Goal: Task Accomplishment & Management: Complete application form

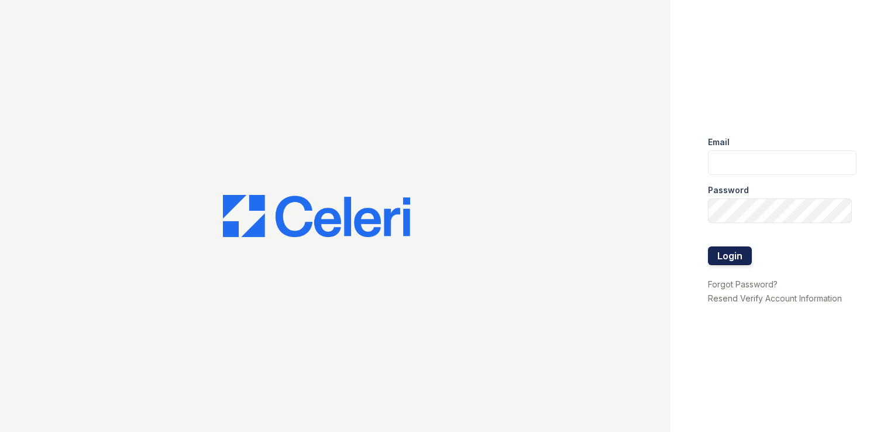
click at [737, 257] on button "Login" at bounding box center [730, 255] width 44 height 19
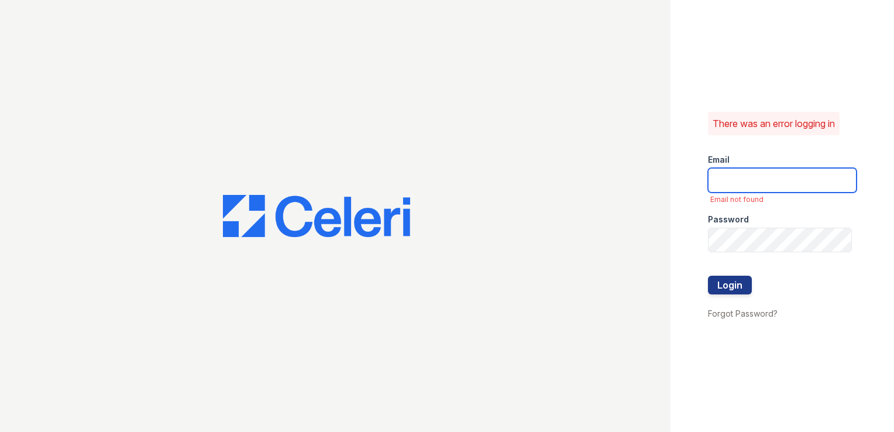
click at [743, 177] on input "email" at bounding box center [782, 180] width 149 height 25
type input "tabathadavis@mmgmgt.com"
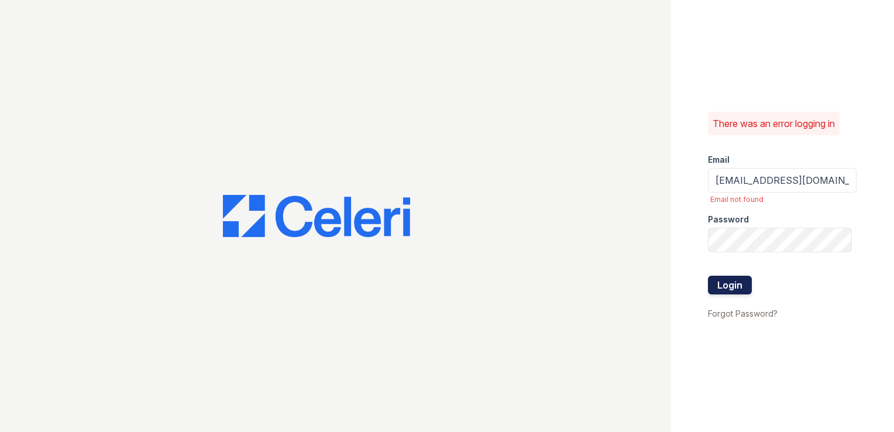
click at [730, 281] on button "Login" at bounding box center [730, 285] width 44 height 19
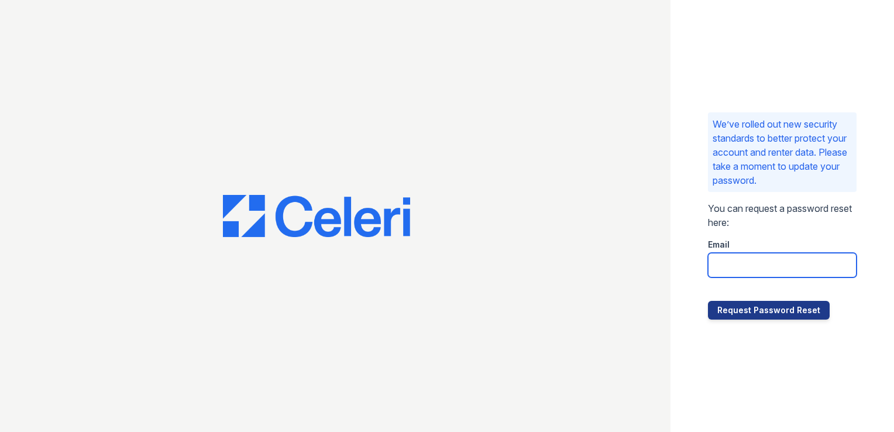
drag, startPoint x: 741, startPoint y: 267, endPoint x: 728, endPoint y: 268, distance: 13.5
click at [741, 267] on input "email" at bounding box center [782, 265] width 149 height 25
type input "tabathadavis@mmgmgt.com"
click at [770, 319] on div "We’ve rolled out new security standards to better protect your account and rent…" at bounding box center [781, 216] width 223 height 432
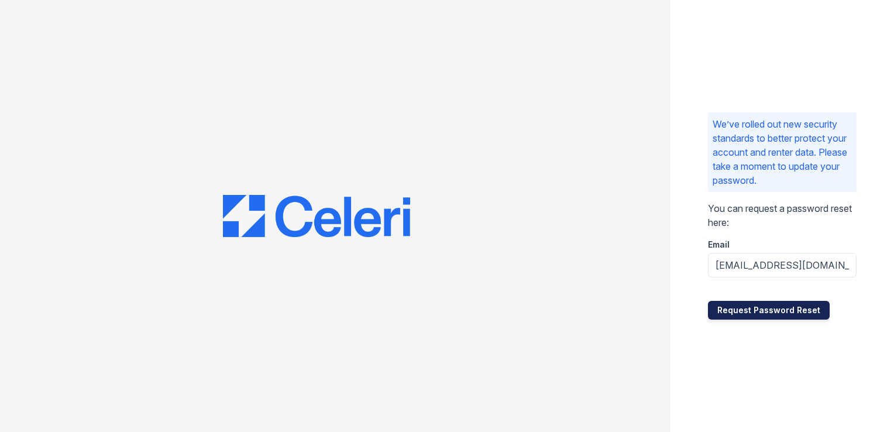
click at [769, 312] on button "Request Password Reset" at bounding box center [769, 310] width 122 height 19
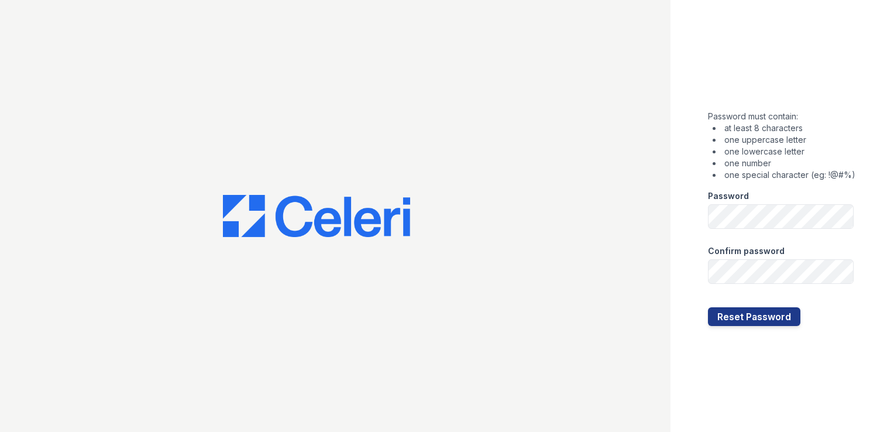
click at [838, 343] on div "Password must contain: at least 8 characters one uppercase letter one lowercase…" at bounding box center [781, 216] width 223 height 432
click at [793, 394] on div "Password must contain: at least 8 characters one uppercase letter one lowercase…" at bounding box center [781, 216] width 223 height 432
click at [753, 320] on button "Reset Password" at bounding box center [754, 316] width 92 height 19
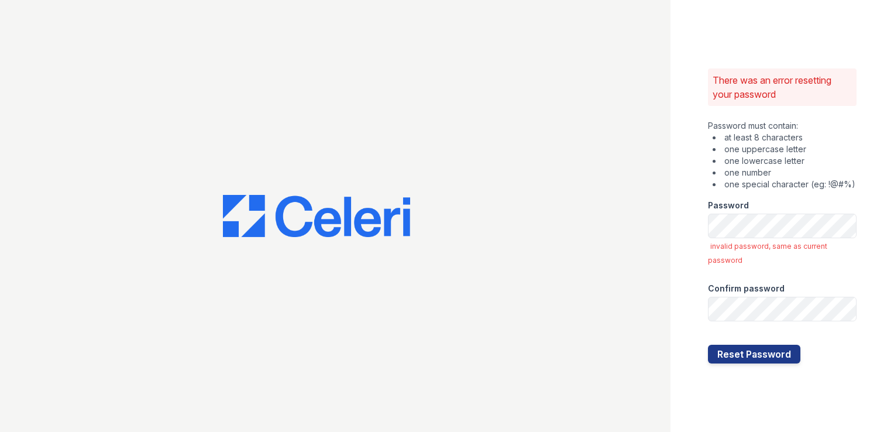
click at [757, 413] on div "There was an error resetting your password Password must contain: at least 8 ch…" at bounding box center [781, 216] width 223 height 432
click at [752, 356] on button "Reset Password" at bounding box center [754, 354] width 92 height 19
click at [774, 355] on button "Reset Password" at bounding box center [754, 354] width 92 height 19
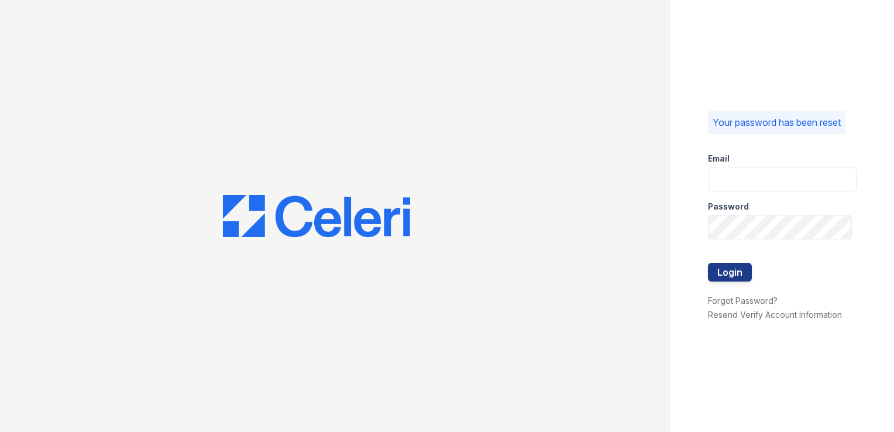
type input "[EMAIL_ADDRESS][DOMAIN_NAME]"
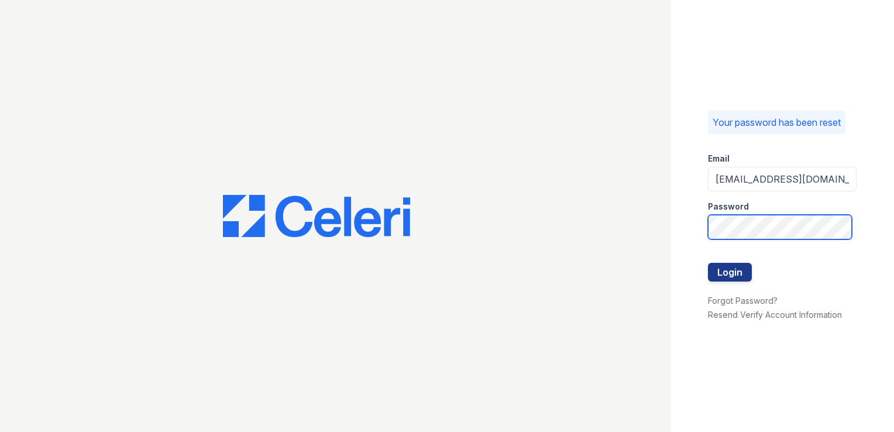
click at [618, 229] on div "Your password has been reset Email [EMAIL_ADDRESS][DOMAIN_NAME] Password Login …" at bounding box center [447, 216] width 894 height 432
click at [752, 379] on div "Your password has been reset Email [EMAIL_ADDRESS][DOMAIN_NAME] Password Login …" at bounding box center [781, 216] width 223 height 432
click at [731, 267] on button "Login" at bounding box center [730, 272] width 44 height 19
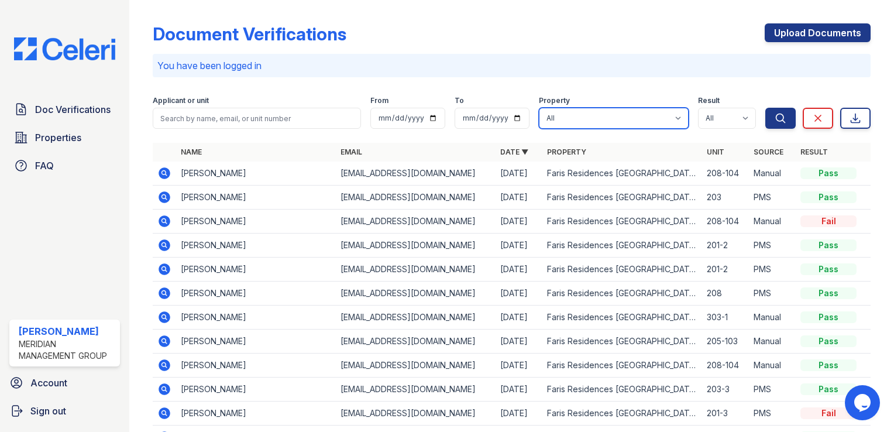
drag, startPoint x: 577, startPoint y: 117, endPoint x: 628, endPoint y: 118, distance: 50.9
click at [577, 117] on select "All Faris Residences [GEOGRAPHIC_DATA] [GEOGRAPHIC_DATA] [GEOGRAPHIC_DATA]" at bounding box center [614, 118] width 150 height 21
click at [576, 43] on div "Document Verifications Upload Documents" at bounding box center [512, 38] width 718 height 30
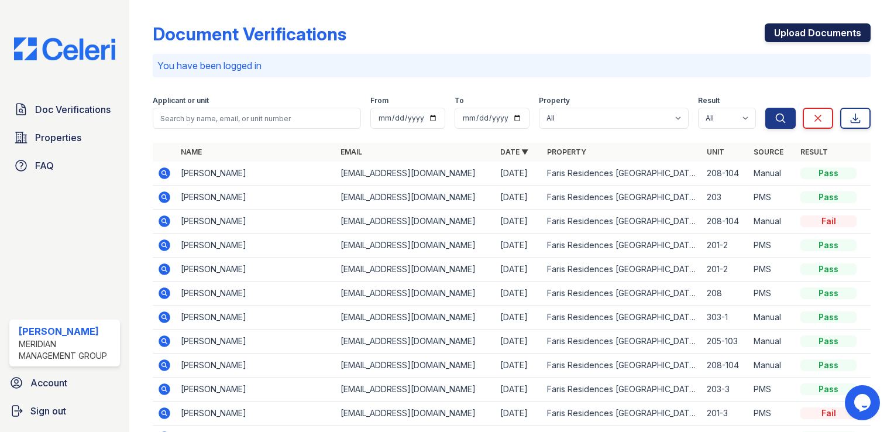
click at [785, 32] on link "Upload Documents" at bounding box center [818, 32] width 106 height 19
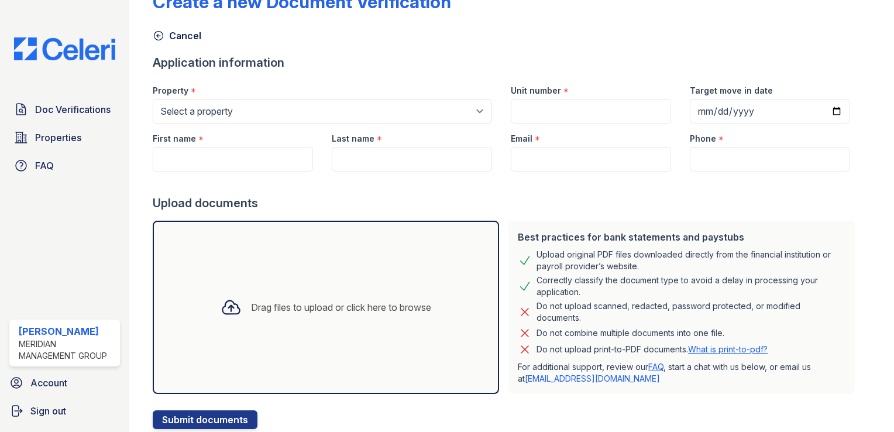
scroll to position [59, 0]
